Goal: Task Accomplishment & Management: Use online tool/utility

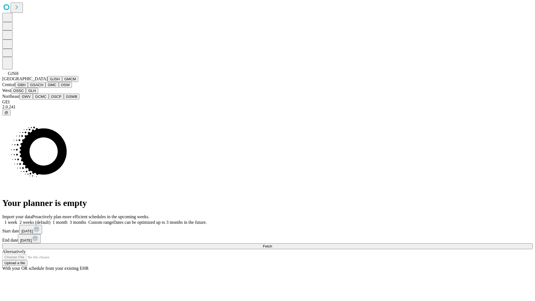
click at [48, 82] on button "GJSH" at bounding box center [55, 79] width 14 height 6
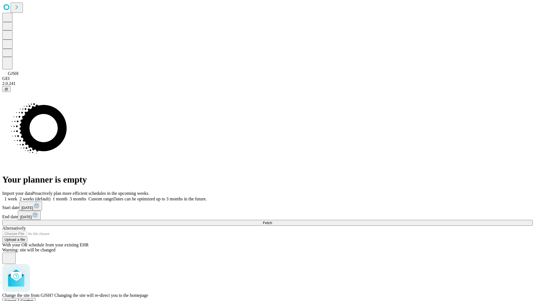
click at [34, 298] on span "Confirm" at bounding box center [27, 300] width 13 height 4
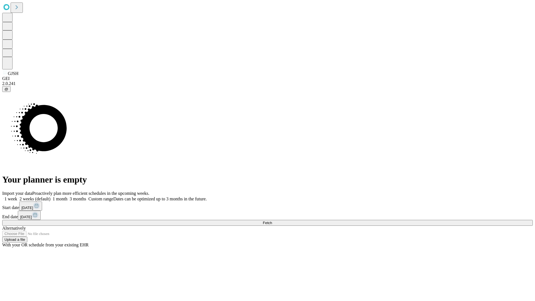
click at [67, 196] on label "1 month" at bounding box center [58, 198] width 17 height 5
click at [272, 221] on span "Fetch" at bounding box center [267, 223] width 9 height 4
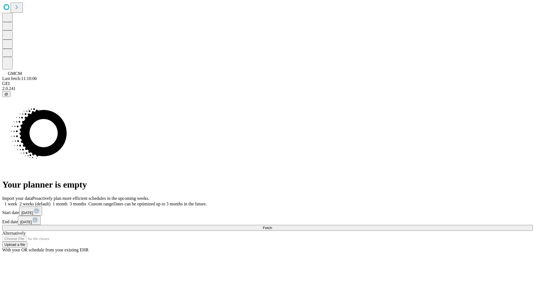
click at [67, 201] on label "1 month" at bounding box center [58, 203] width 17 height 5
click at [272, 226] on span "Fetch" at bounding box center [267, 228] width 9 height 4
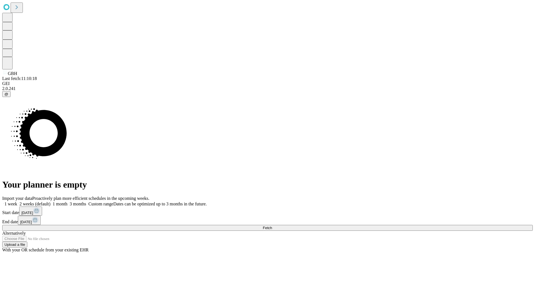
click at [67, 201] on label "1 month" at bounding box center [58, 203] width 17 height 5
click at [272, 226] on span "Fetch" at bounding box center [267, 228] width 9 height 4
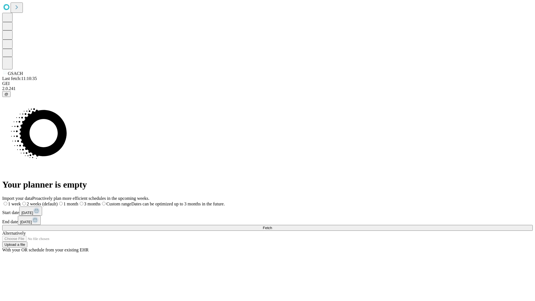
click at [78, 201] on label "1 month" at bounding box center [68, 203] width 21 height 5
click at [272, 226] on span "Fetch" at bounding box center [267, 228] width 9 height 4
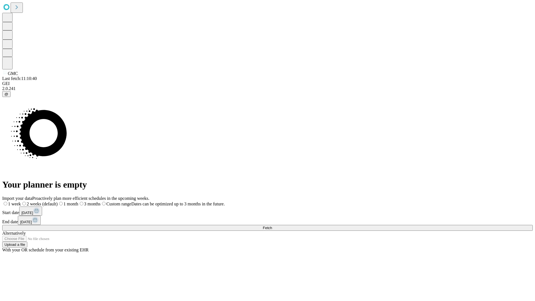
click at [78, 201] on label "1 month" at bounding box center [68, 203] width 21 height 5
click at [272, 226] on span "Fetch" at bounding box center [267, 228] width 9 height 4
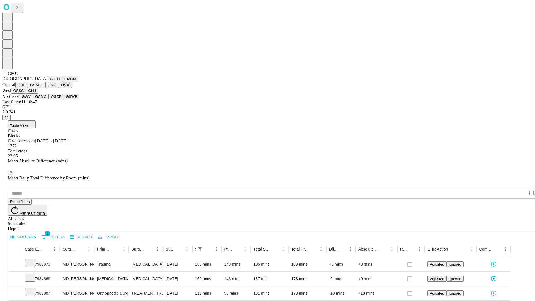
click at [59, 88] on button "OSW" at bounding box center [65, 85] width 13 height 6
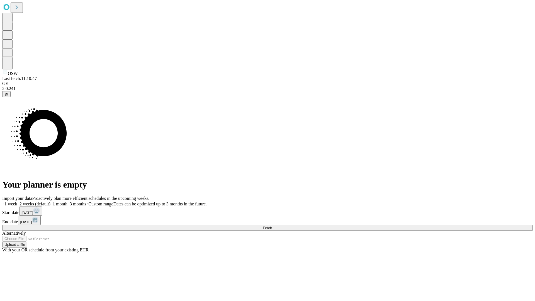
click at [67, 201] on label "1 month" at bounding box center [58, 203] width 17 height 5
click at [272, 226] on span "Fetch" at bounding box center [267, 228] width 9 height 4
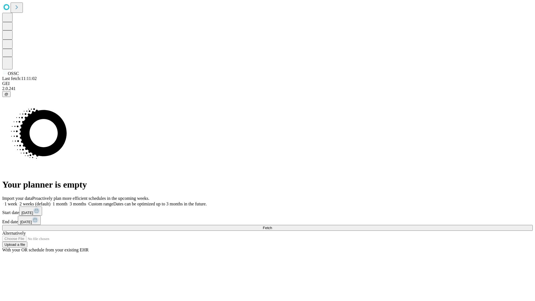
click at [67, 201] on label "1 month" at bounding box center [58, 203] width 17 height 5
click at [272, 226] on span "Fetch" at bounding box center [267, 228] width 9 height 4
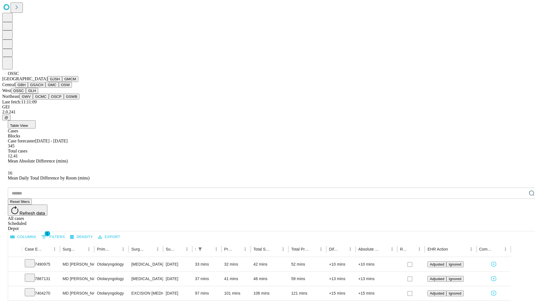
click at [38, 94] on button "GLH" at bounding box center [32, 91] width 12 height 6
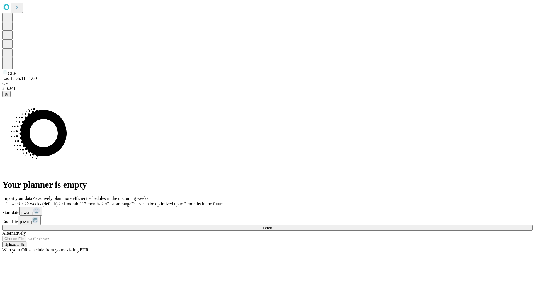
click at [78, 201] on label "1 month" at bounding box center [68, 203] width 21 height 5
click at [272, 226] on span "Fetch" at bounding box center [267, 228] width 9 height 4
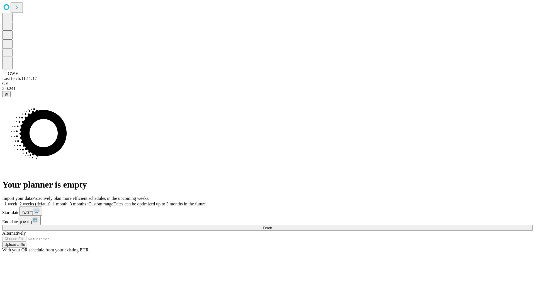
click at [67, 201] on label "1 month" at bounding box center [58, 203] width 17 height 5
click at [272, 226] on span "Fetch" at bounding box center [267, 228] width 9 height 4
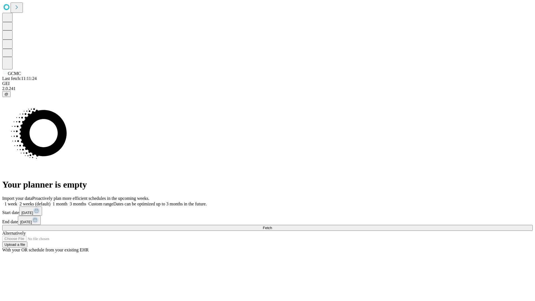
click at [272, 226] on span "Fetch" at bounding box center [267, 228] width 9 height 4
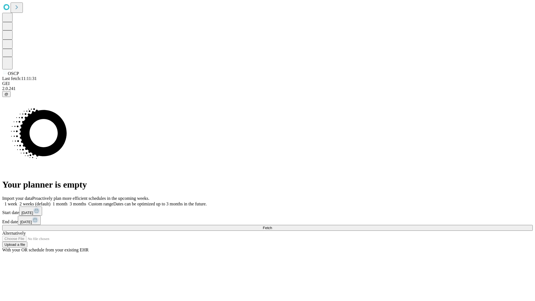
click at [67, 201] on label "1 month" at bounding box center [58, 203] width 17 height 5
click at [272, 226] on span "Fetch" at bounding box center [267, 228] width 9 height 4
